Goal: Transaction & Acquisition: Purchase product/service

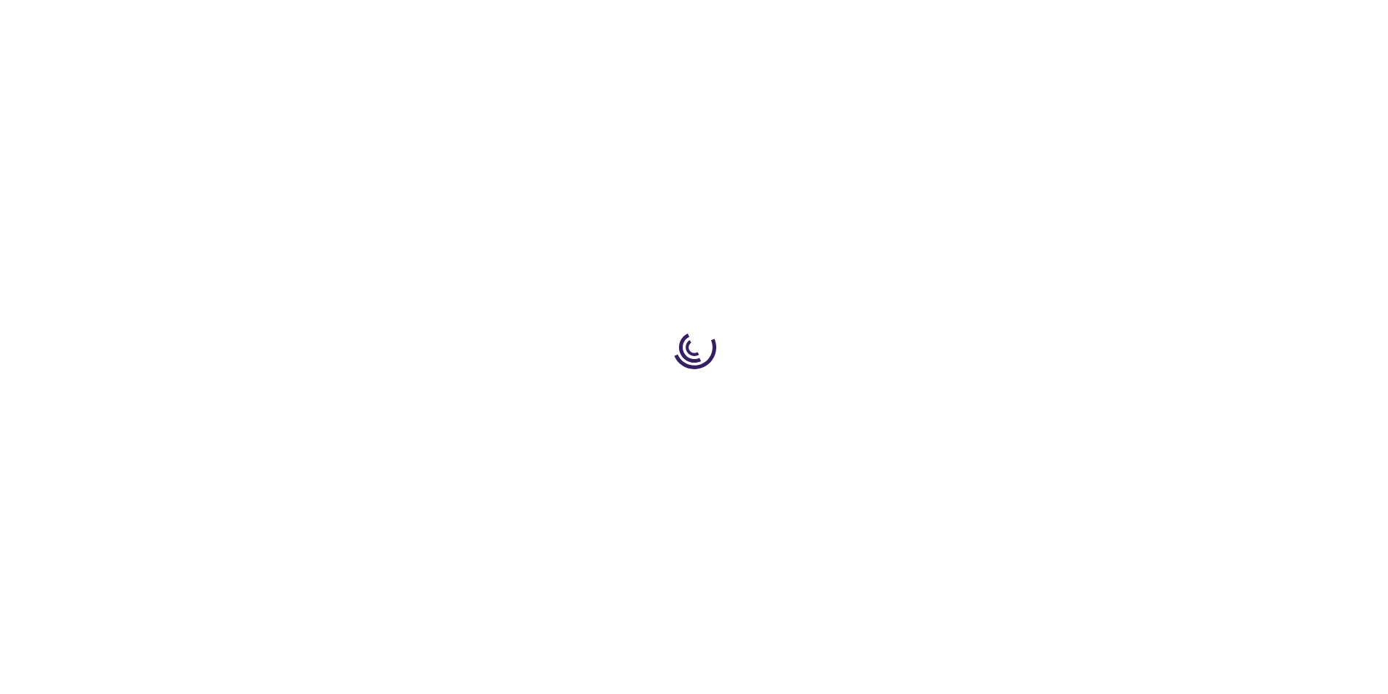
type input "0"
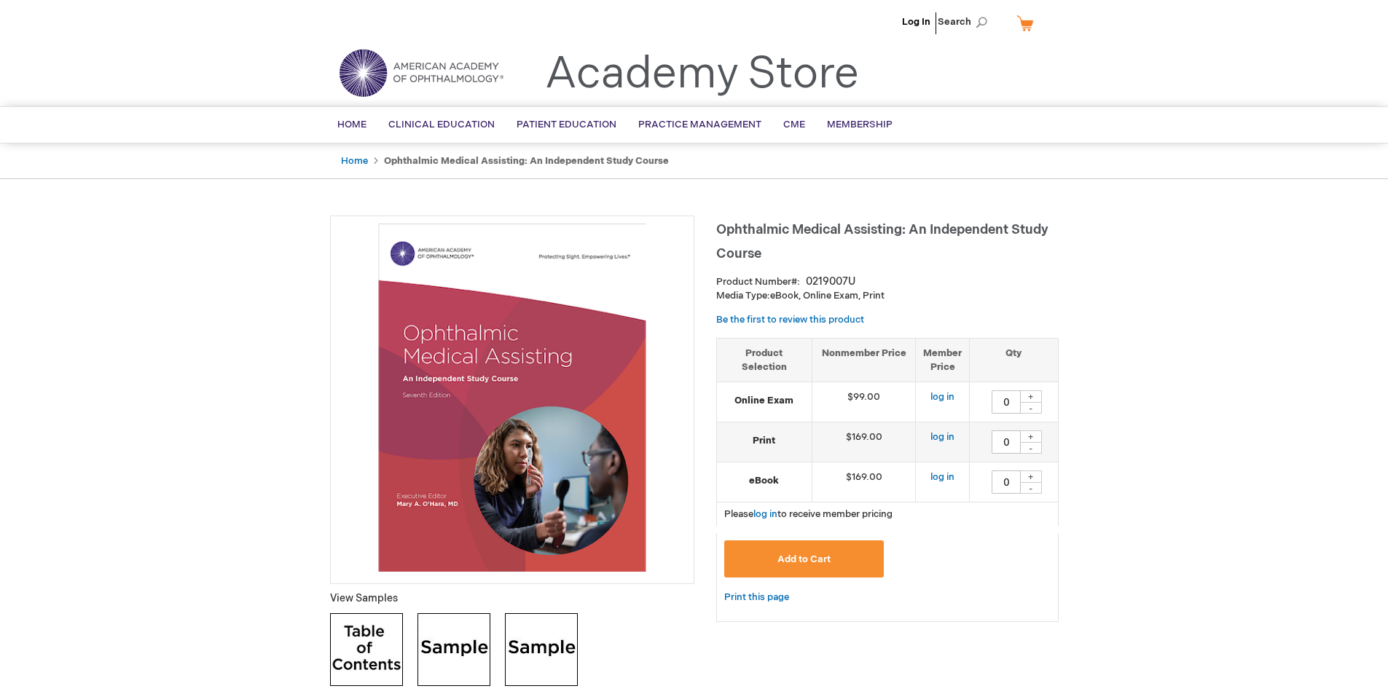
scroll to position [73, 0]
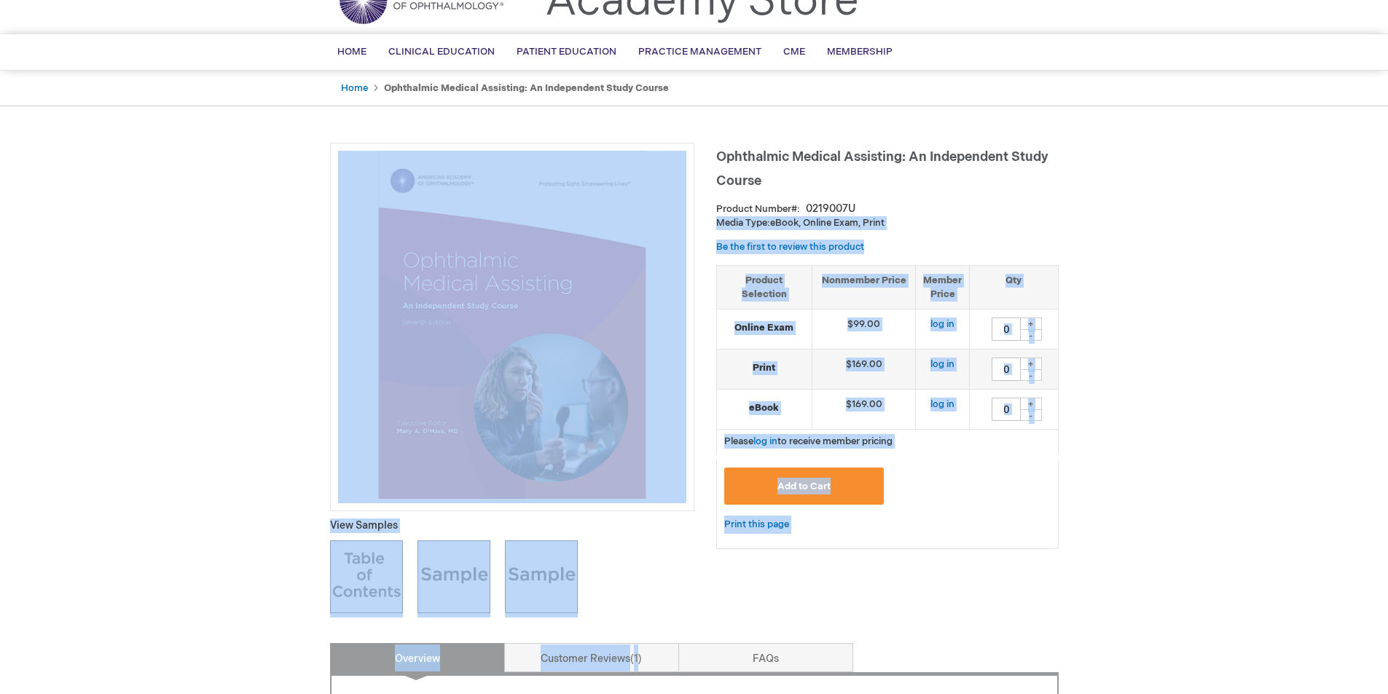
drag, startPoint x: 860, startPoint y: 208, endPoint x: 714, endPoint y: 152, distance: 156.8
drag, startPoint x: 715, startPoint y: 152, endPoint x: 822, endPoint y: 207, distance: 120.2
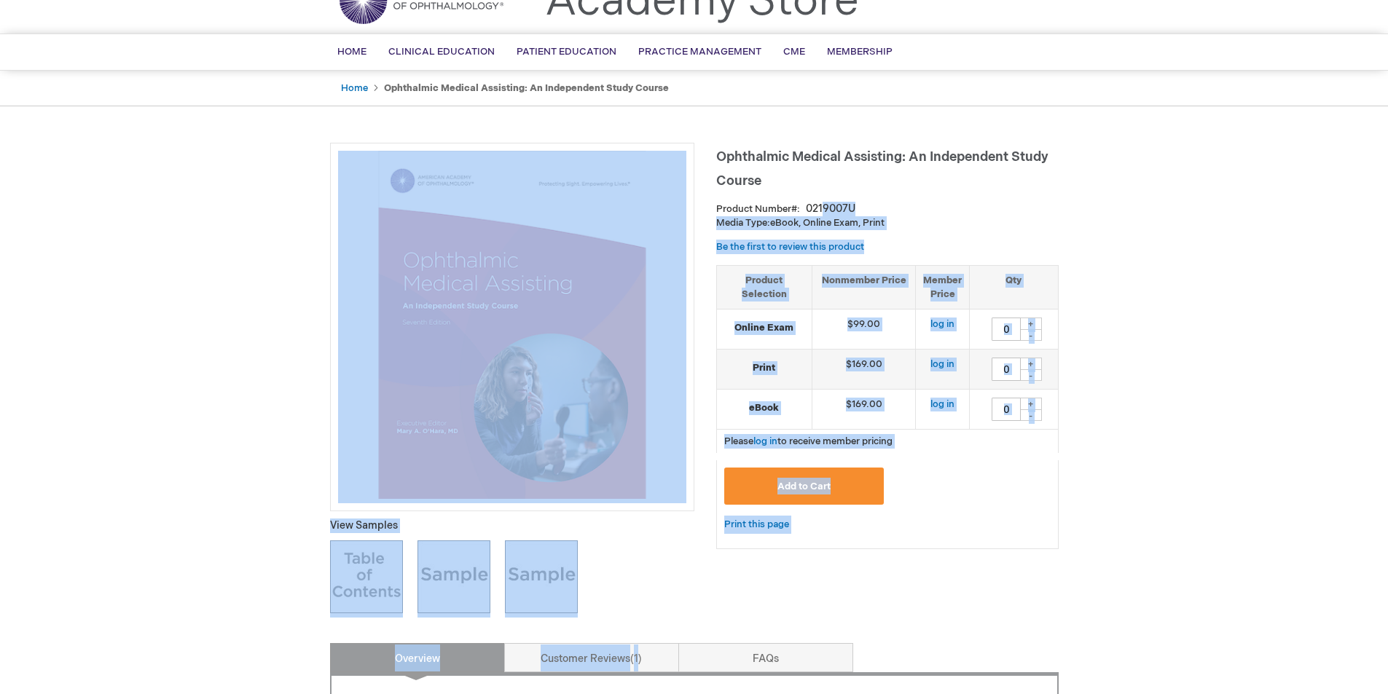
click at [860, 200] on div "Ophthalmic Medical Assisting: An Independent Study Course Product Number 021900…" at bounding box center [887, 353] width 342 height 421
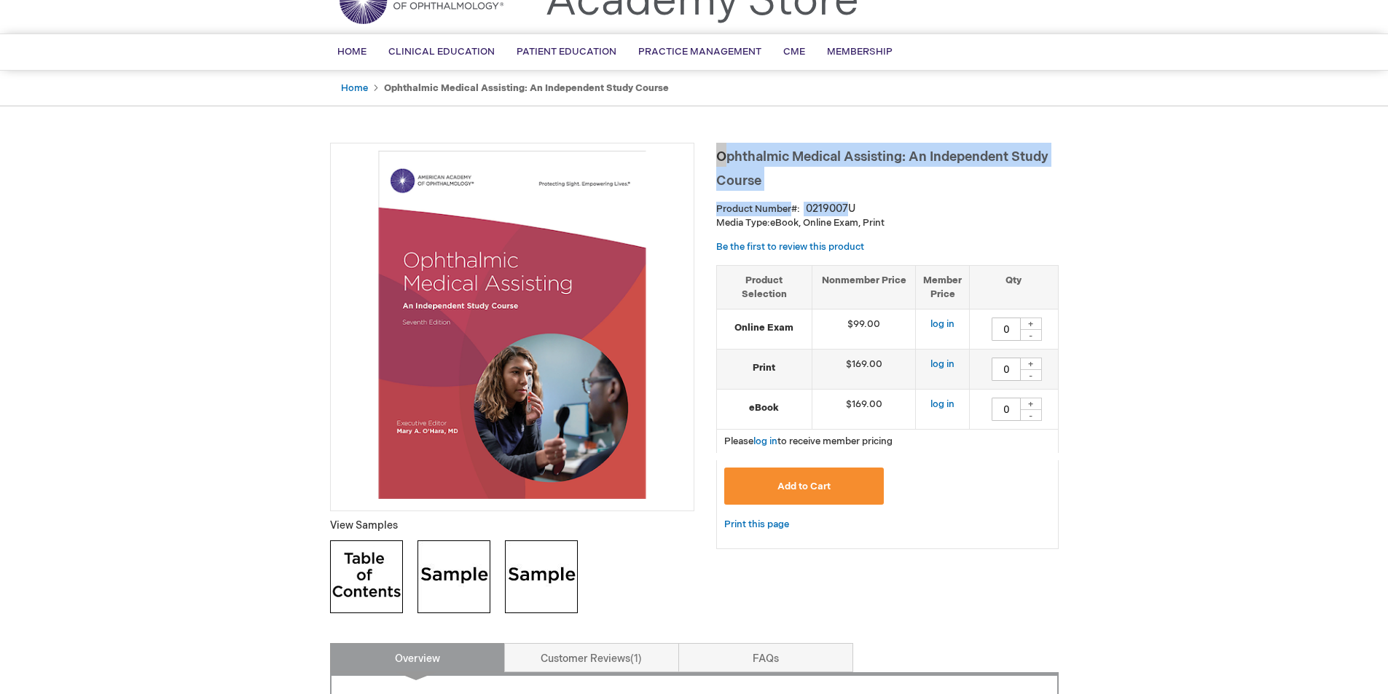
drag, startPoint x: 851, startPoint y: 205, endPoint x: 718, endPoint y: 154, distance: 142.3
click at [718, 154] on div "Ophthalmic Medical Assisting: An Independent Study Course Product Number 021900…" at bounding box center [887, 353] width 342 height 421
copy div "Ophthalmic Medical Assisting: An Independent Study Course Product Number 0219007"
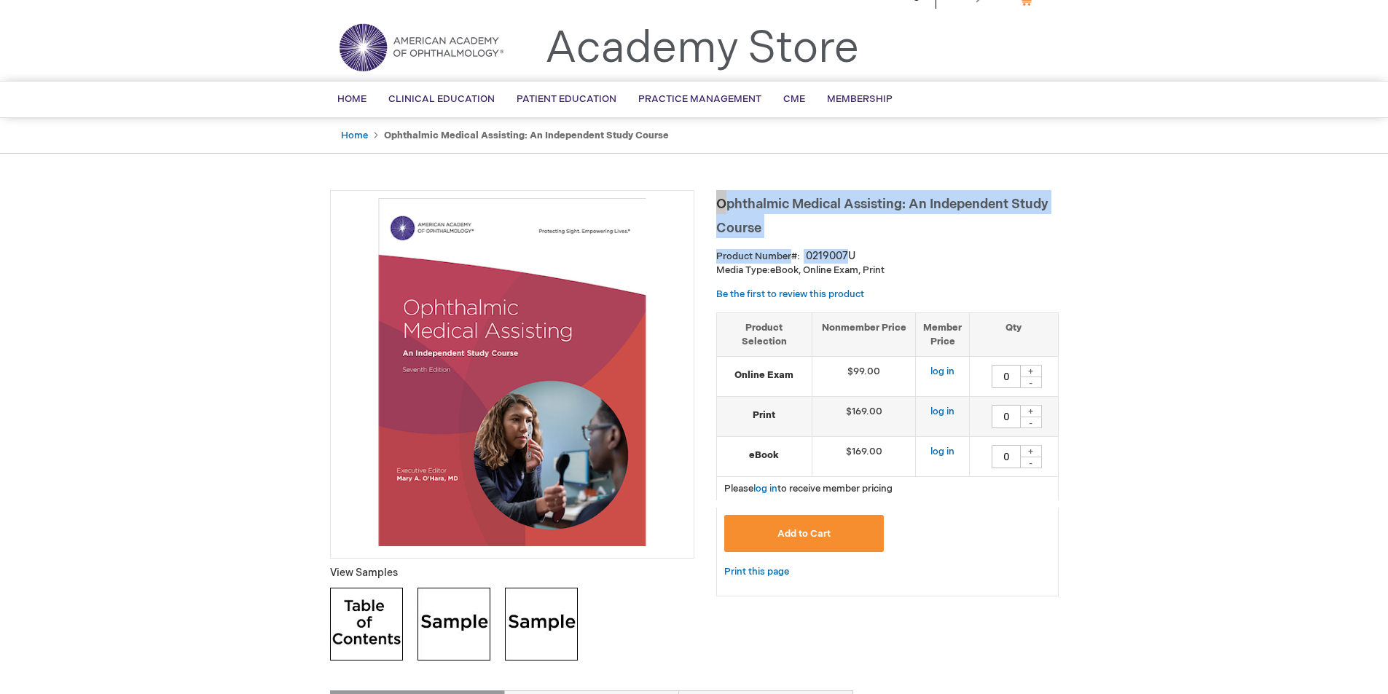
scroll to position [0, 0]
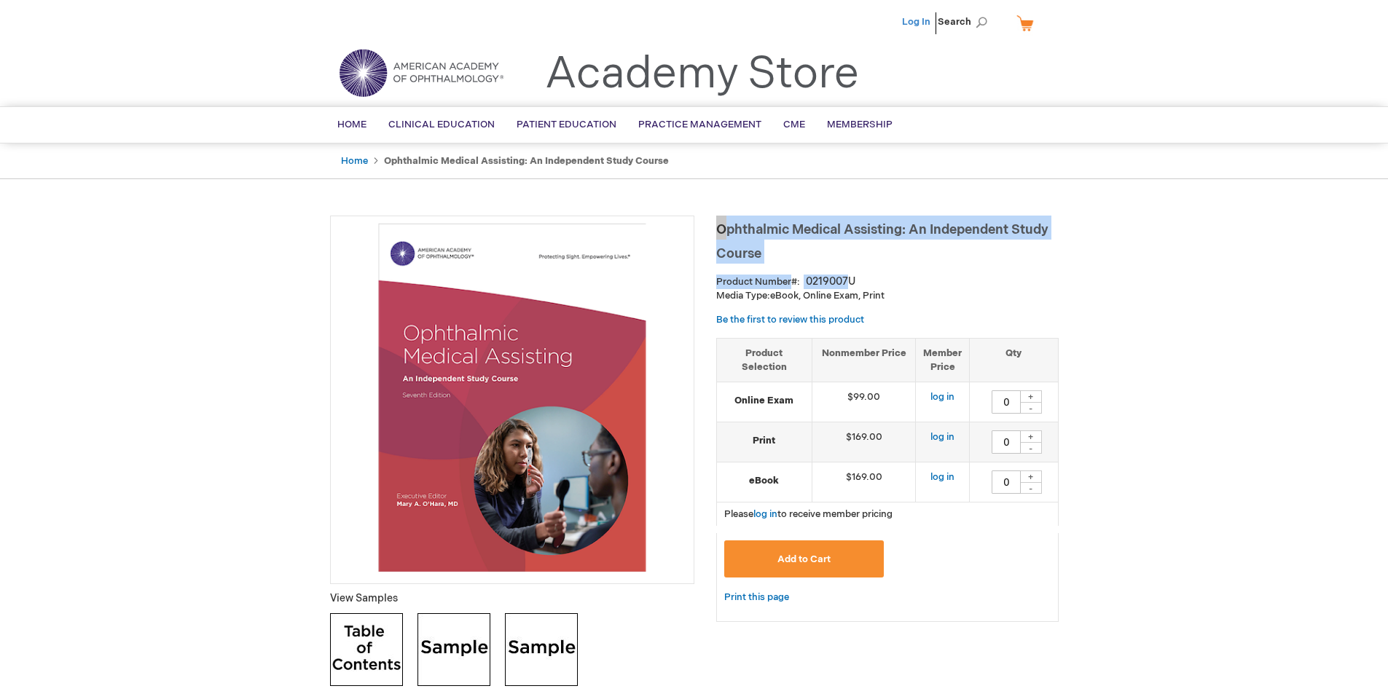
click at [915, 24] on link "Log In" at bounding box center [916, 22] width 28 height 12
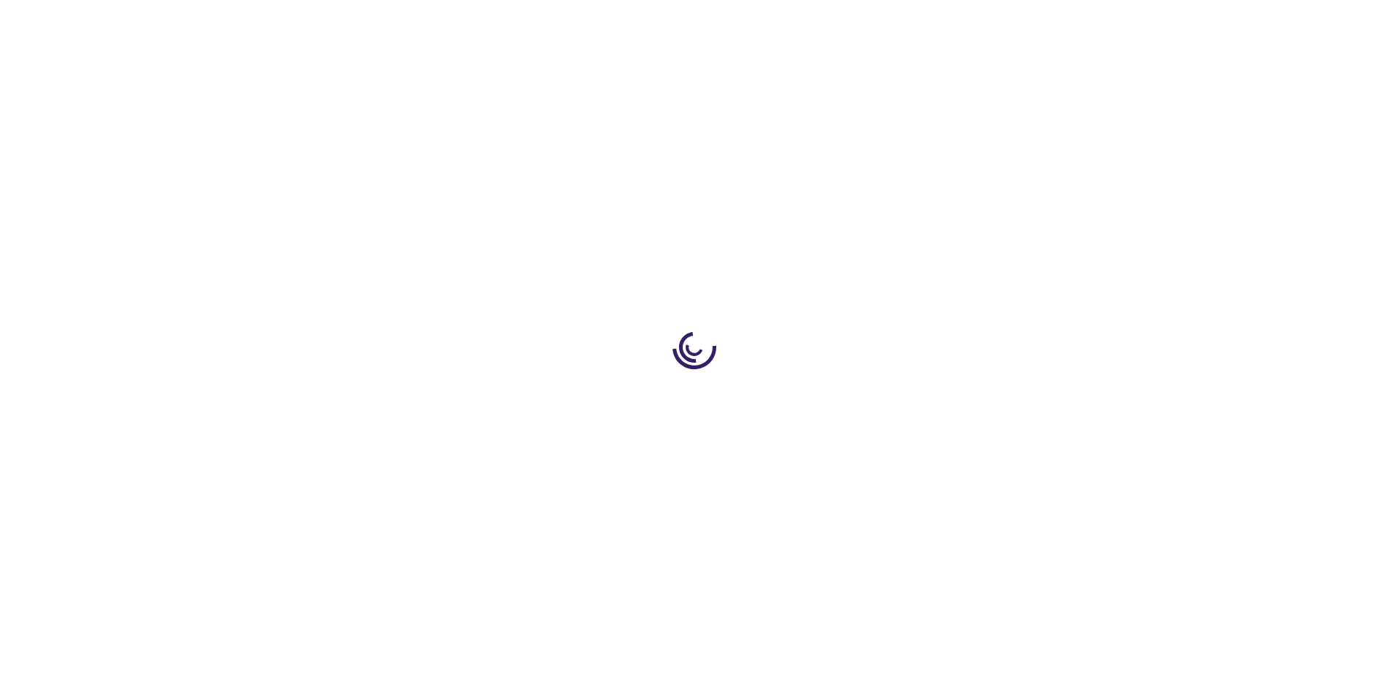
type input "0"
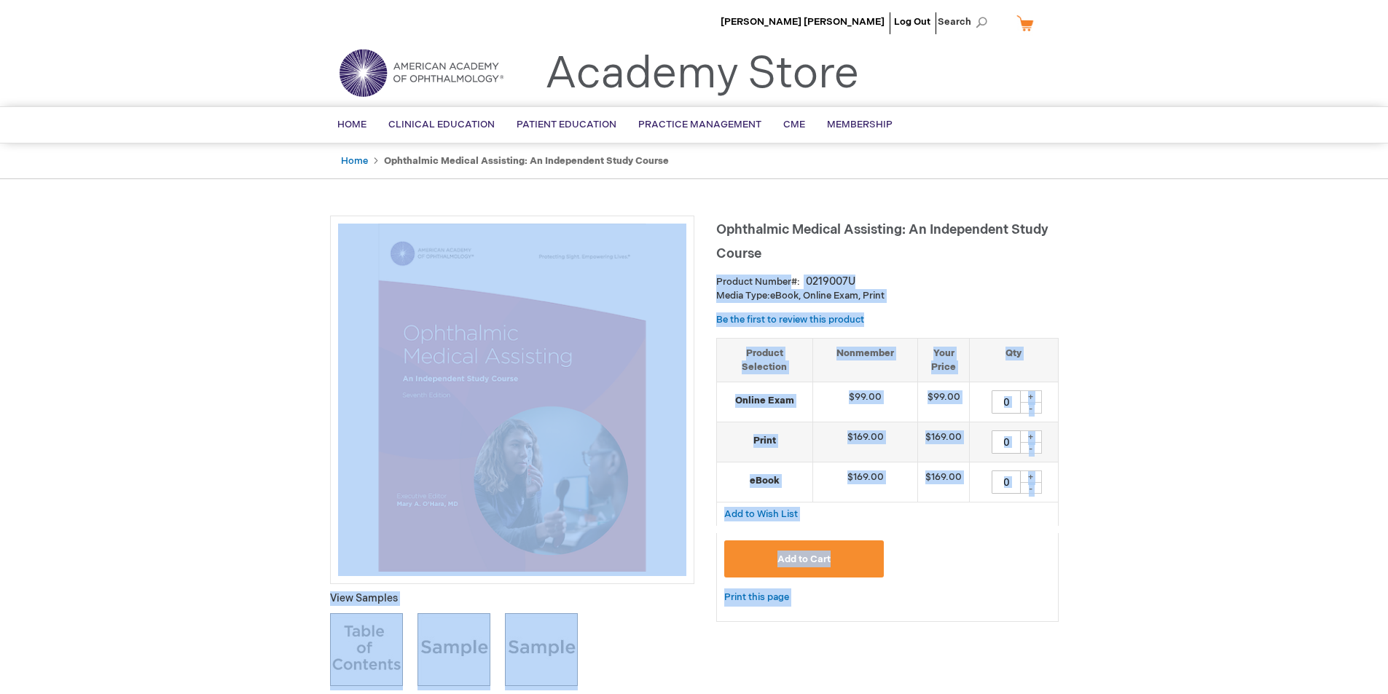
drag, startPoint x: 714, startPoint y: 223, endPoint x: 772, endPoint y: 257, distance: 67.6
click at [787, 256] on h1 "Ophthalmic Medical Assisting: An Independent Study Course" at bounding box center [887, 240] width 342 height 48
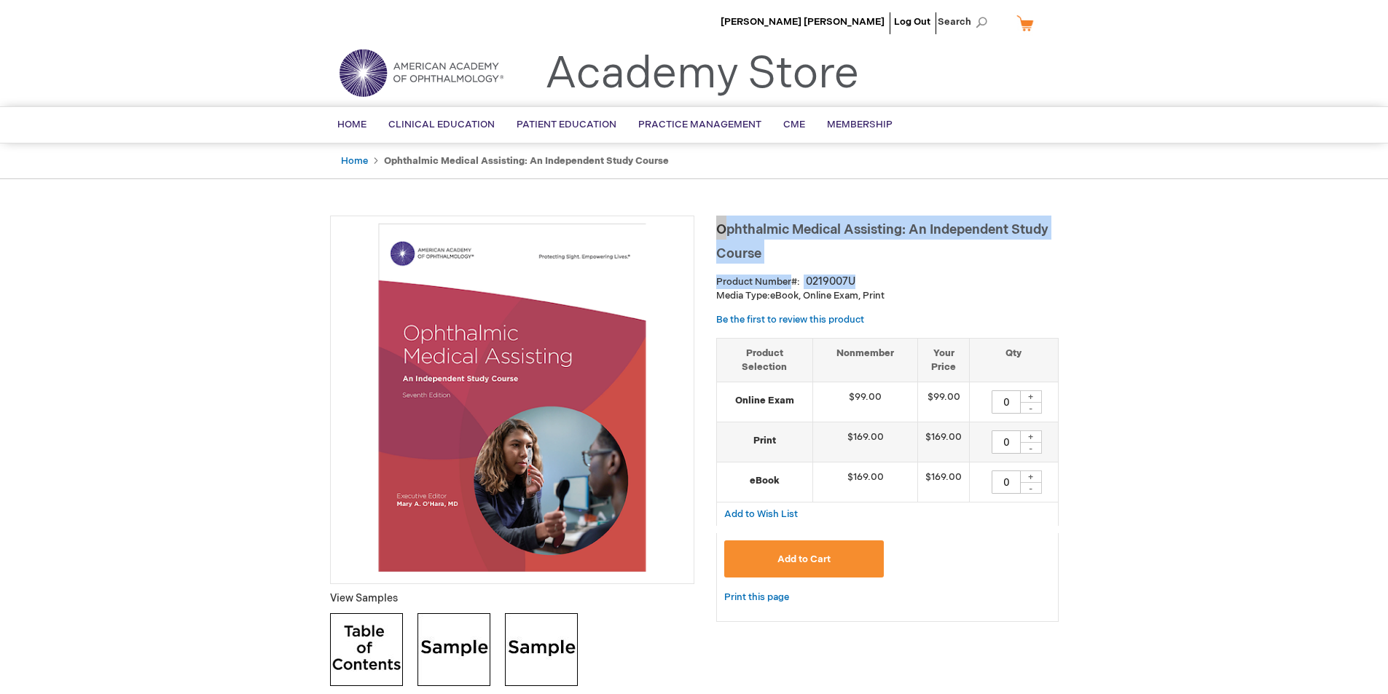
drag, startPoint x: 719, startPoint y: 229, endPoint x: 857, endPoint y: 286, distance: 148.7
click at [857, 286] on div "Ophthalmic Medical Assisting: An Independent Study Course Product Number 021900…" at bounding box center [887, 426] width 342 height 421
click at [809, 248] on h1 "Ophthalmic Medical Assisting: An Independent Study Course" at bounding box center [887, 240] width 342 height 48
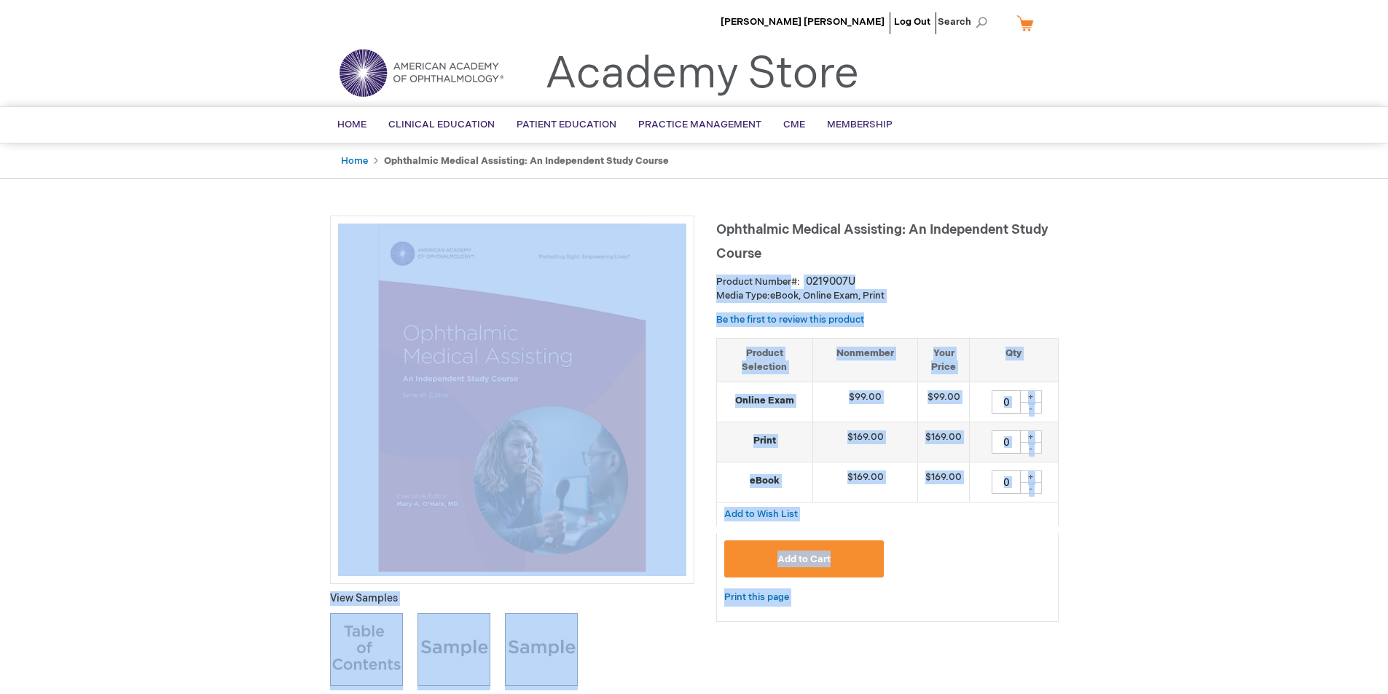
drag, startPoint x: 758, startPoint y: 253, endPoint x: 715, endPoint y: 231, distance: 48.9
drag, startPoint x: 715, startPoint y: 229, endPoint x: 748, endPoint y: 249, distance: 39.2
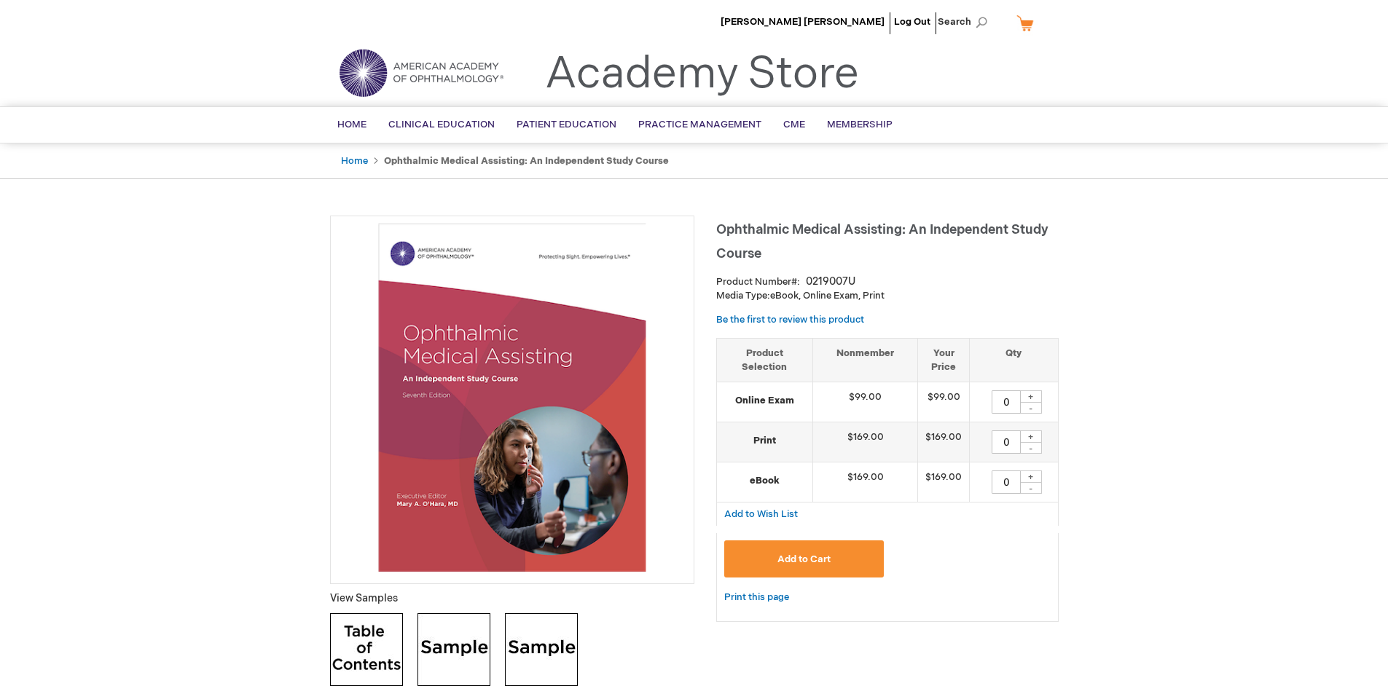
click at [743, 245] on h1 "Ophthalmic Medical Assisting: An Independent Study Course" at bounding box center [887, 240] width 342 height 48
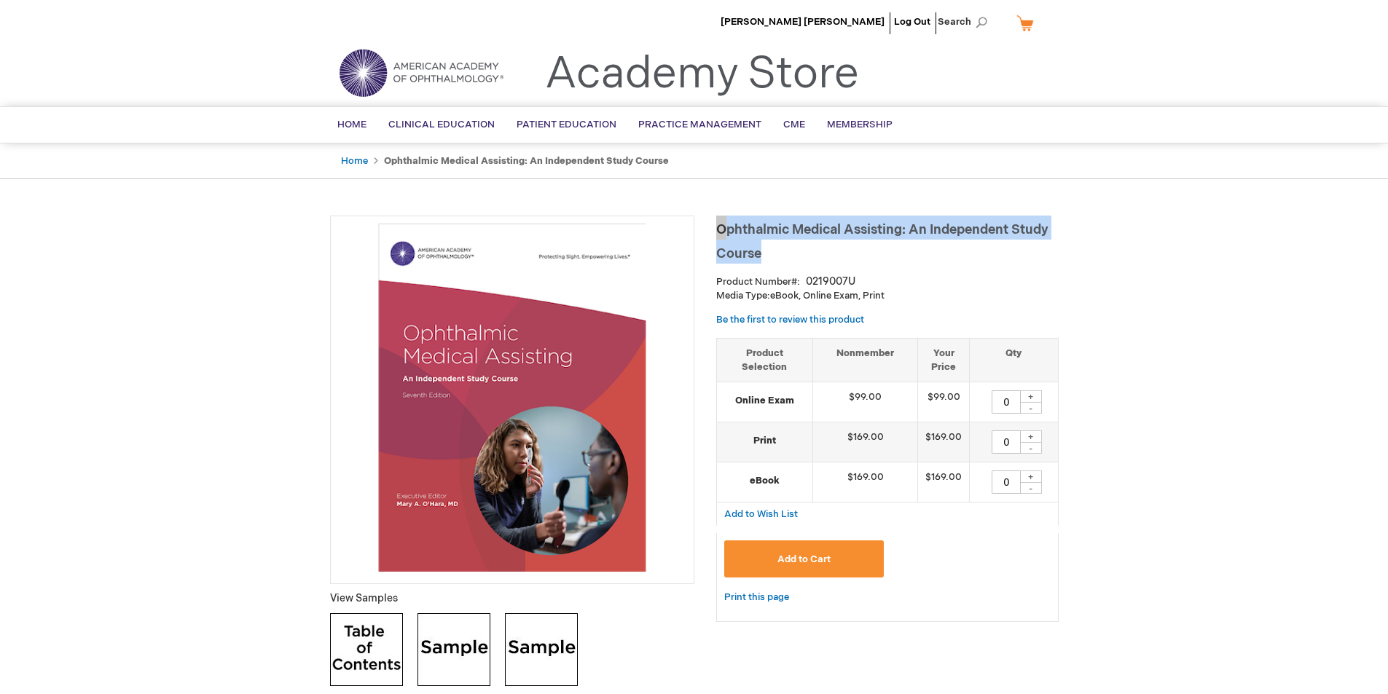
drag, startPoint x: 718, startPoint y: 230, endPoint x: 760, endPoint y: 253, distance: 47.9
click at [760, 253] on span "Ophthalmic Medical Assisting: An Independent Study Course" at bounding box center [882, 241] width 332 height 39
copy span "Ophthalmic Medical Assisting: An Independent Study Course"
